Goal: Feedback & Contribution: Submit feedback/report problem

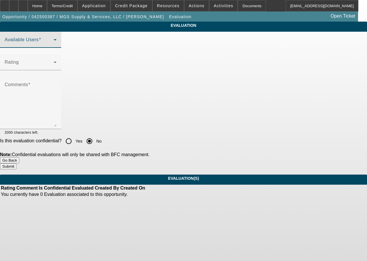
click at [54, 46] on span at bounding box center [29, 42] width 49 height 7
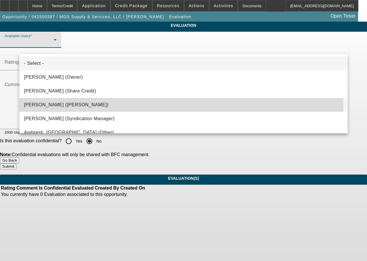
click at [56, 106] on span "Gonzalez, Amanda (Lease Admin)" at bounding box center [66, 105] width 85 height 7
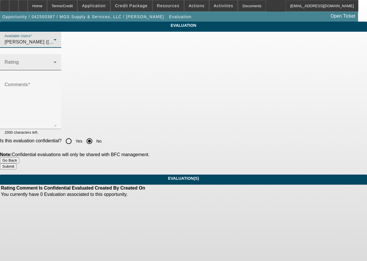
click at [54, 68] on span at bounding box center [29, 64] width 49 height 7
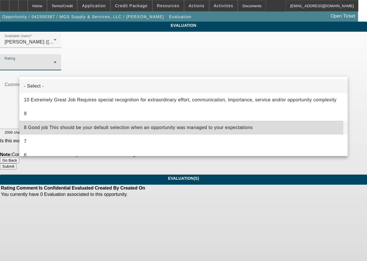
click at [45, 126] on span "8 Good job This should be your default selection when an opportunity was manage…" at bounding box center [138, 127] width 229 height 7
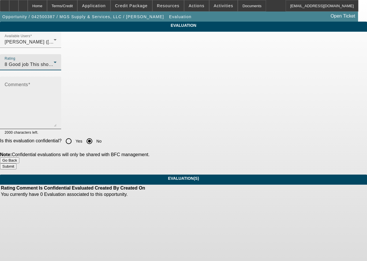
click at [54, 110] on textarea "Comments" at bounding box center [31, 105] width 52 height 43
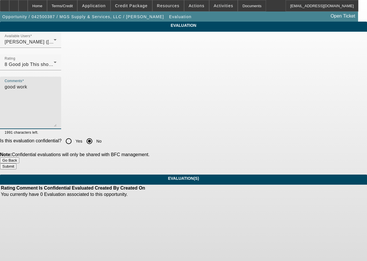
type textarea "good work"
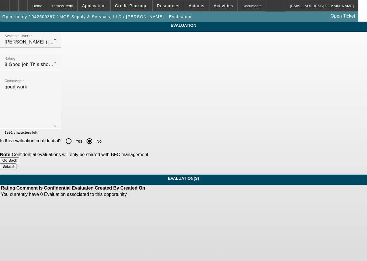
click at [16, 164] on button "Submit" at bounding box center [8, 167] width 16 height 6
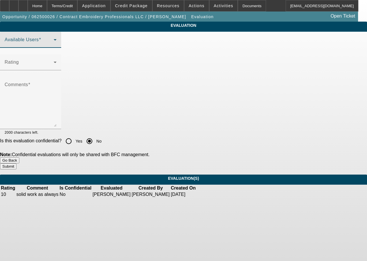
click at [54, 46] on span at bounding box center [29, 42] width 49 height 7
